Goal: Information Seeking & Learning: Find specific page/section

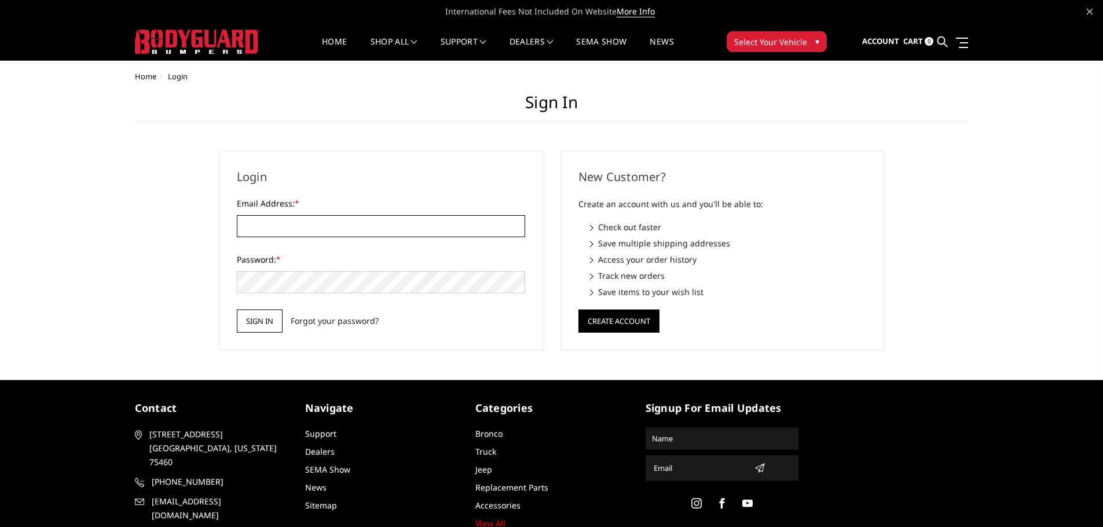
type input "[EMAIL_ADDRESS][DOMAIN_NAME]"
click at [252, 320] on input "Sign in" at bounding box center [260, 321] width 46 height 23
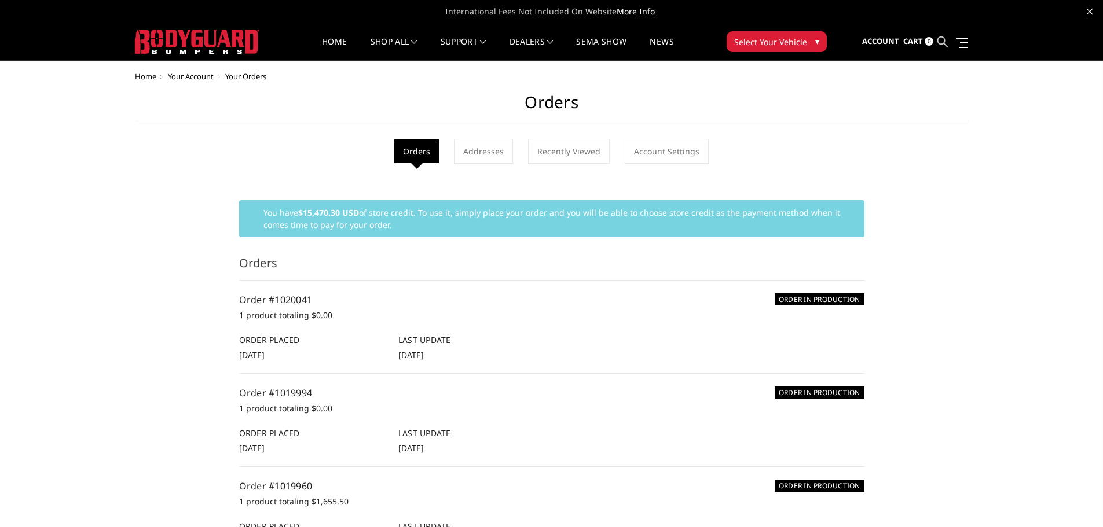
click at [945, 45] on icon at bounding box center [942, 41] width 10 height 10
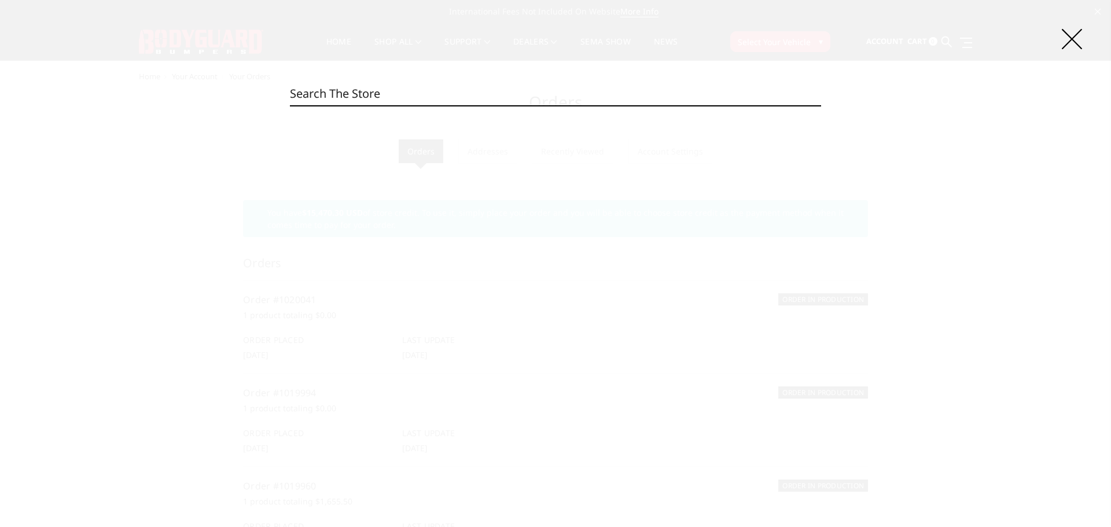
click at [676, 89] on input "Search" at bounding box center [555, 93] width 531 height 23
paste input "BODJEF17BNGMN"
drag, startPoint x: 313, startPoint y: 90, endPoint x: 255, endPoint y: 90, distance: 58.5
click at [255, 90] on div "Search BODJEF17BNGMN Search 0 product results for 'BODJEF17BNGMN'" at bounding box center [555, 263] width 1111 height 527
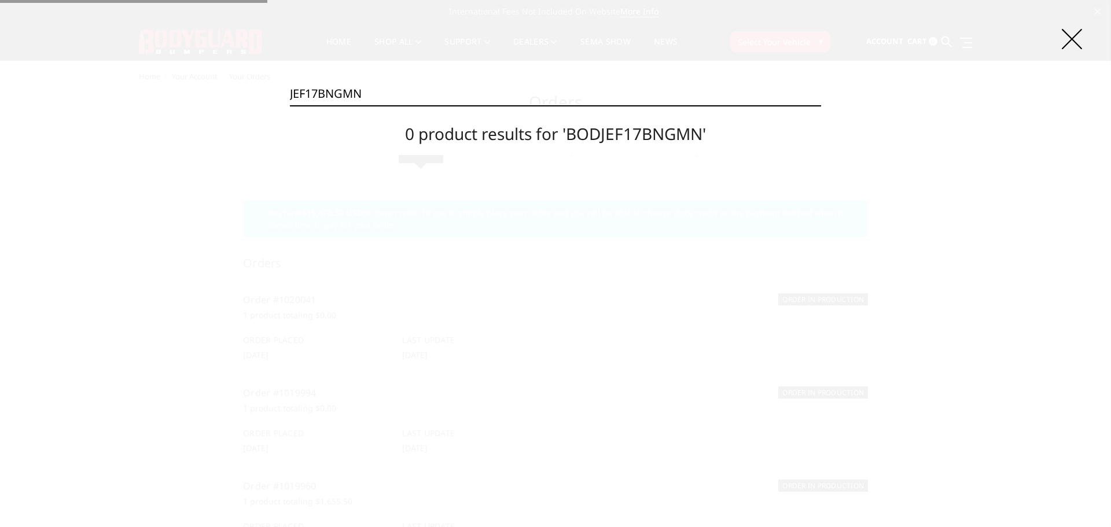
click at [387, 95] on input "JEF17BNGMN" at bounding box center [555, 93] width 531 height 23
type input "JEF17BNGMN"
click at [329, 147] on p "0 product results for 'JEF17BNGMN'" at bounding box center [555, 133] width 531 height 43
click at [1073, 40] on icon at bounding box center [1072, 39] width 20 height 20
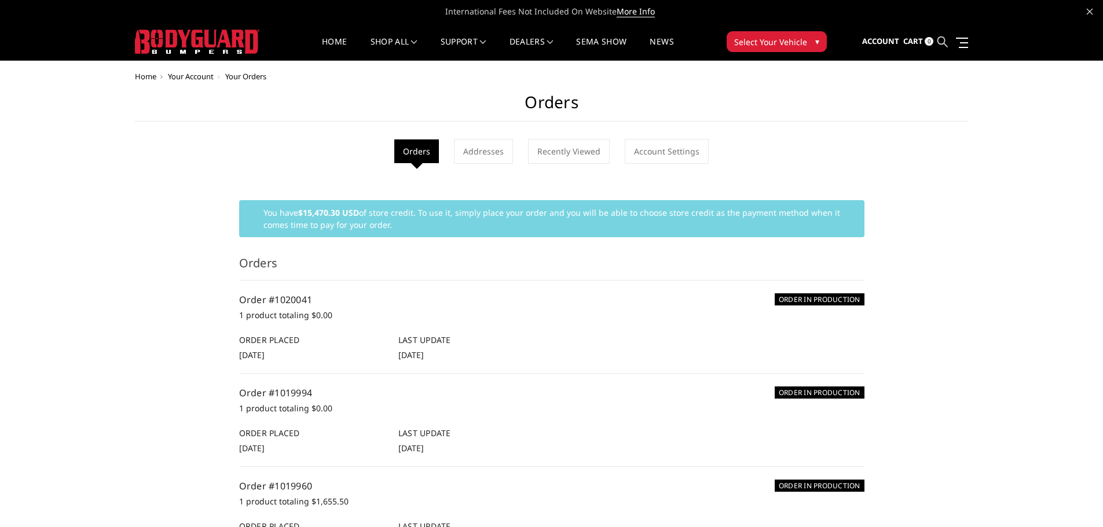
click at [945, 46] on icon at bounding box center [942, 41] width 10 height 10
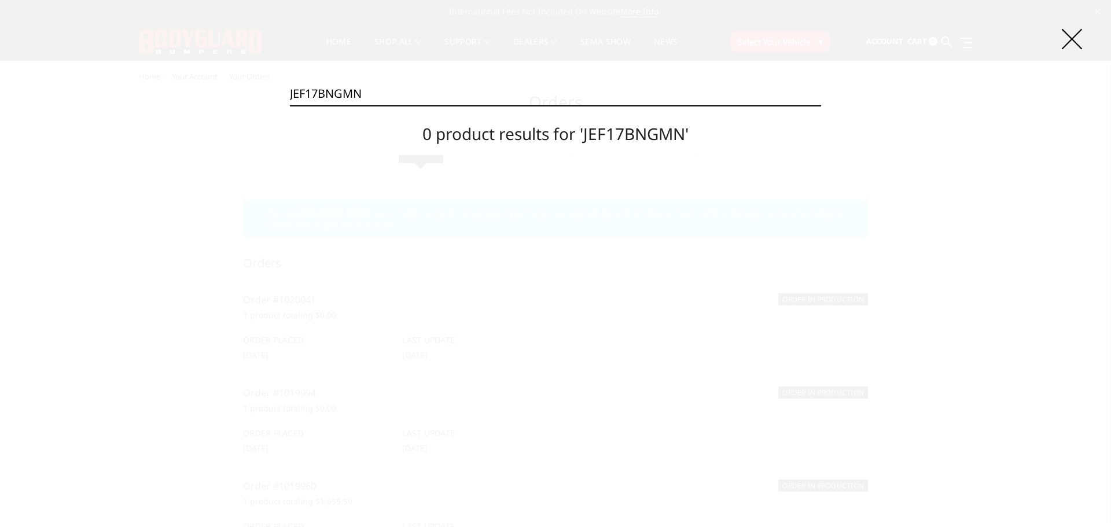
click at [629, 93] on input "JEF17BNGMN" at bounding box center [555, 93] width 531 height 23
click at [627, 93] on input "JEF17BNGMN" at bounding box center [555, 93] width 531 height 23
paste input "JEF17BNGMN"
type input "JEF17BNGMN"
click at [821, 105] on input "Search" at bounding box center [821, 105] width 1 height 1
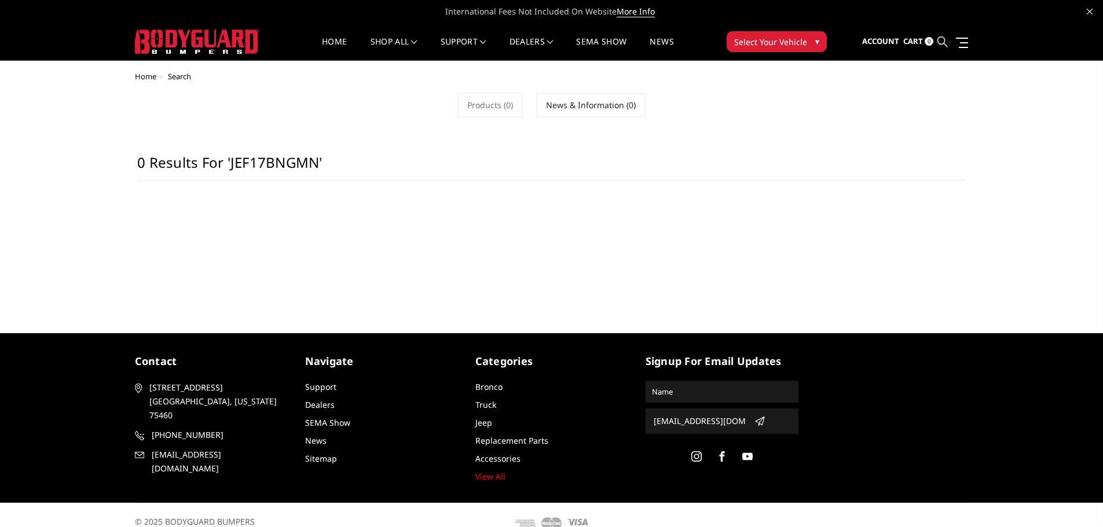
click at [944, 41] on icon at bounding box center [942, 41] width 10 height 10
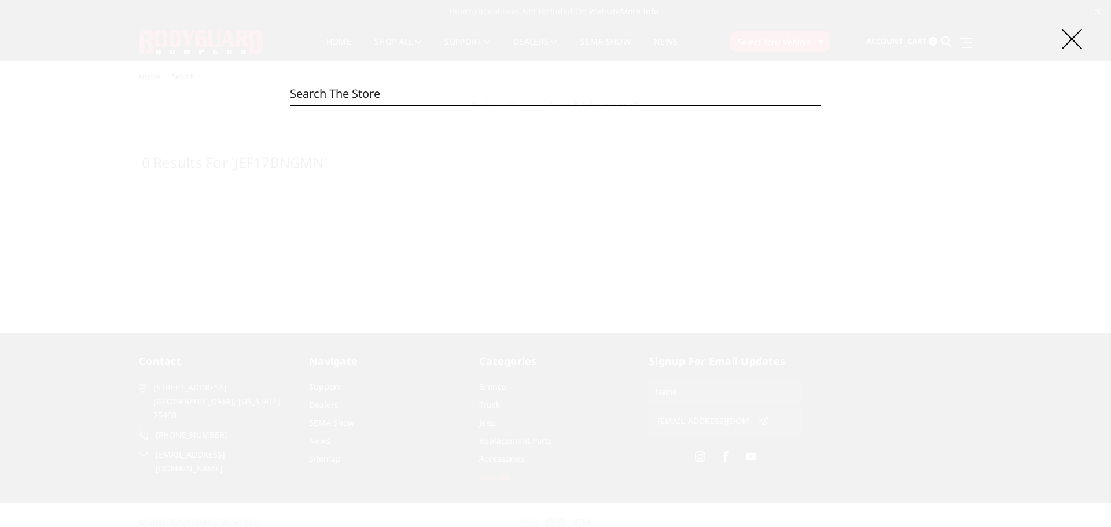
drag, startPoint x: 689, startPoint y: 94, endPoint x: 627, endPoint y: 87, distance: 62.3
click at [689, 94] on input "Search" at bounding box center [555, 93] width 531 height 23
click at [627, 87] on input "Search" at bounding box center [555, 93] width 531 height 23
paste input "17BNGMN"
drag, startPoint x: 207, startPoint y: 96, endPoint x: 160, endPoint y: 98, distance: 47.5
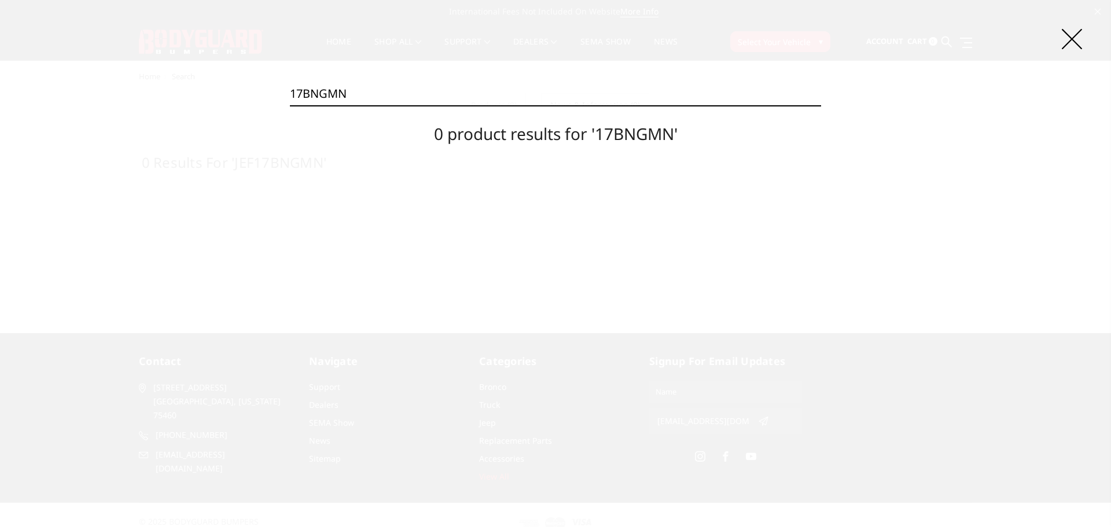
click at [160, 97] on div "Search 17BNGMN Search 0 product results for '17BNGMN'" at bounding box center [555, 263] width 1111 height 527
paste input "F"
drag, startPoint x: 260, startPoint y: 97, endPoint x: 174, endPoint y: 97, distance: 86.2
click at [174, 97] on div "Search F17BNGMN Search 0 product results for 'F17BNGMN'" at bounding box center [555, 263] width 1111 height 527
paste input "E"
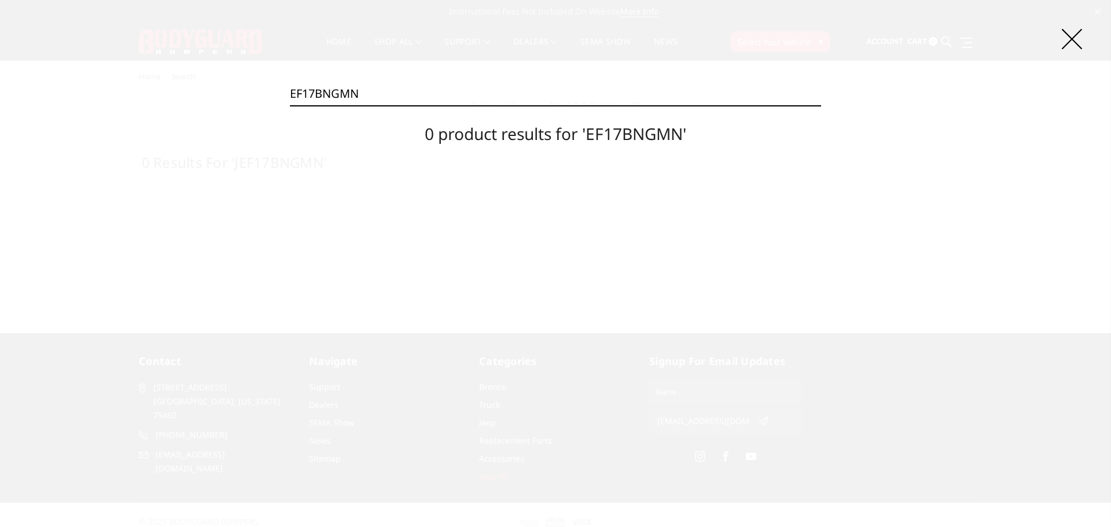
type input "EF17BNGMN"
click at [1064, 43] on icon at bounding box center [1072, 39] width 20 height 20
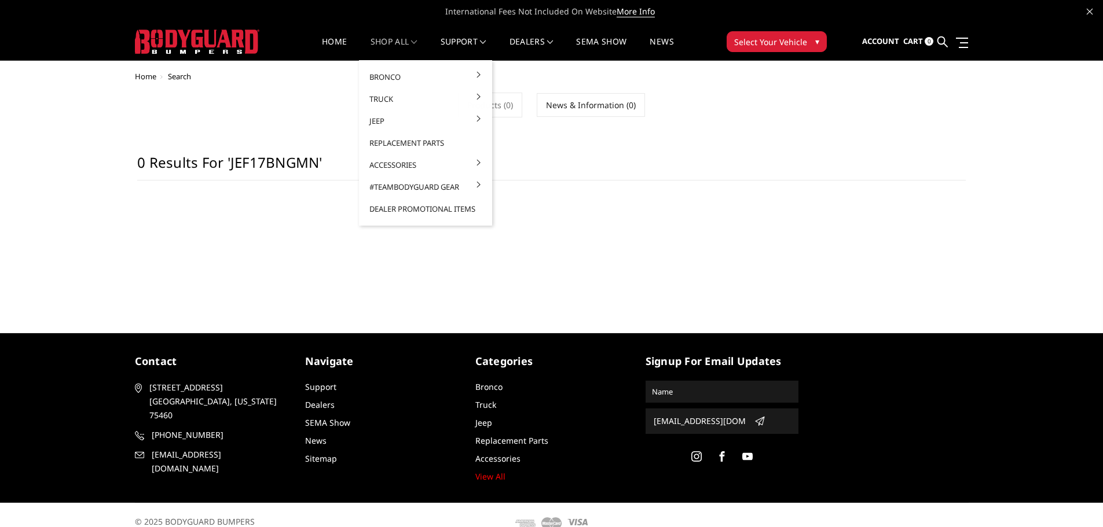
click at [407, 45] on link "shop all" at bounding box center [393, 49] width 47 height 23
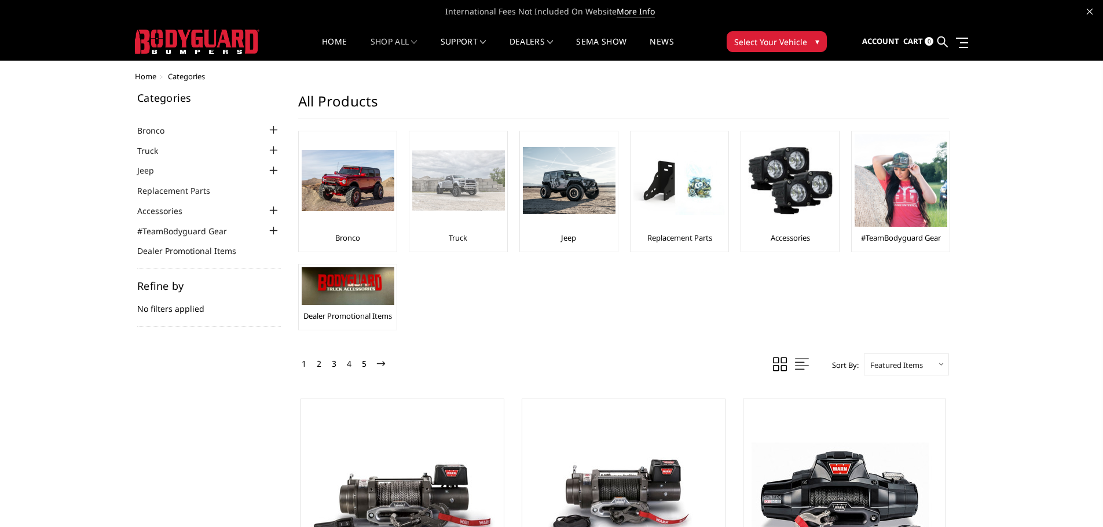
click at [468, 240] on div "Truck" at bounding box center [458, 191] width 92 height 115
click at [468, 212] on div at bounding box center [458, 180] width 93 height 93
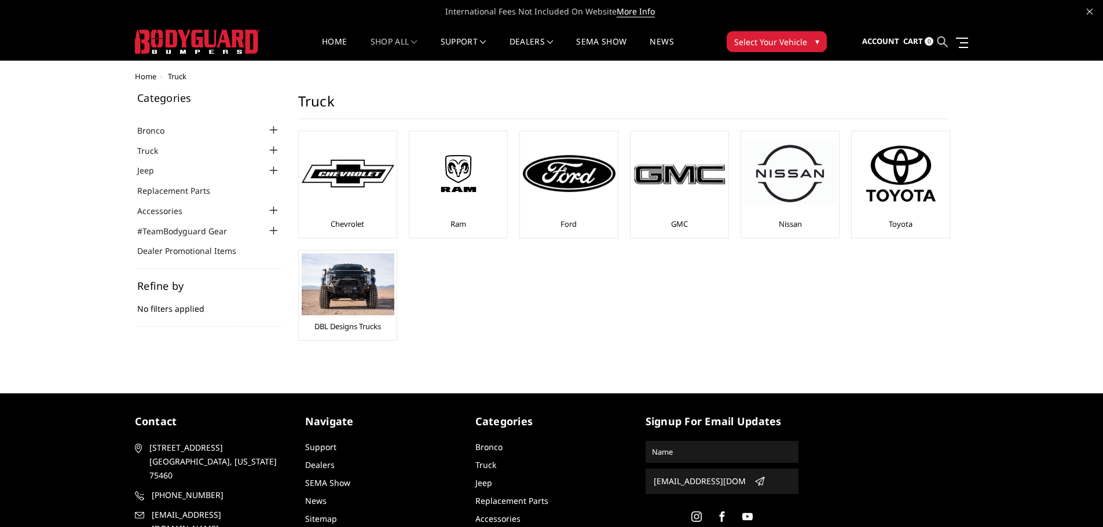
click at [946, 46] on icon at bounding box center [942, 41] width 10 height 10
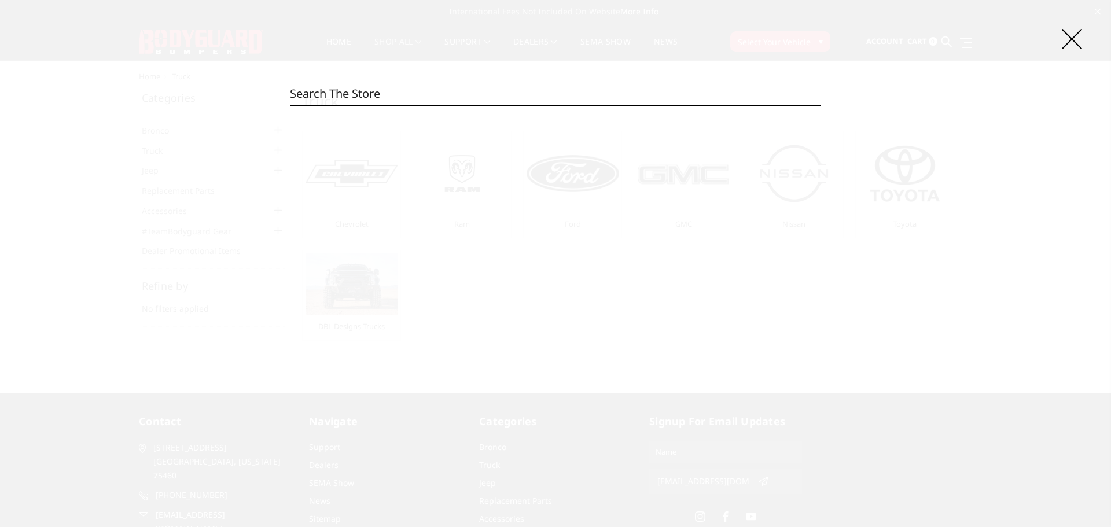
click at [321, 88] on input "Search" at bounding box center [555, 93] width 531 height 23
paste input "FT Front Extreme"
type input "FT Front Extreme"
click at [821, 105] on input "Search" at bounding box center [821, 105] width 1 height 1
